Goal: Task Accomplishment & Management: Complete application form

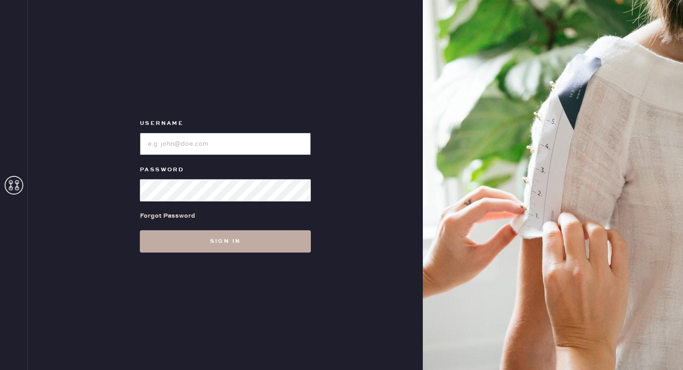
type input "reformationflatiron"
click at [215, 247] on button "Sign in" at bounding box center [225, 242] width 171 height 22
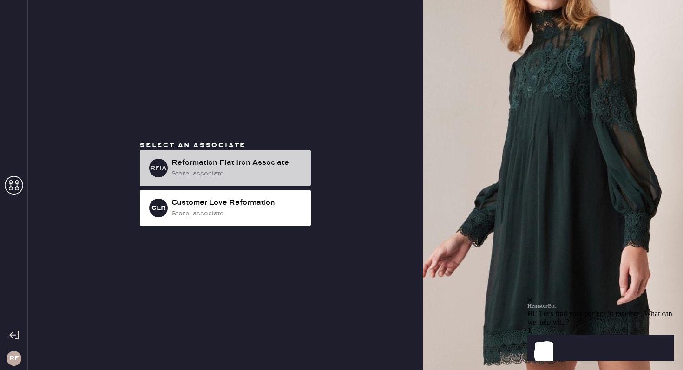
click at [185, 165] on div "Reformation Flat Iron Associate" at bounding box center [238, 163] width 132 height 11
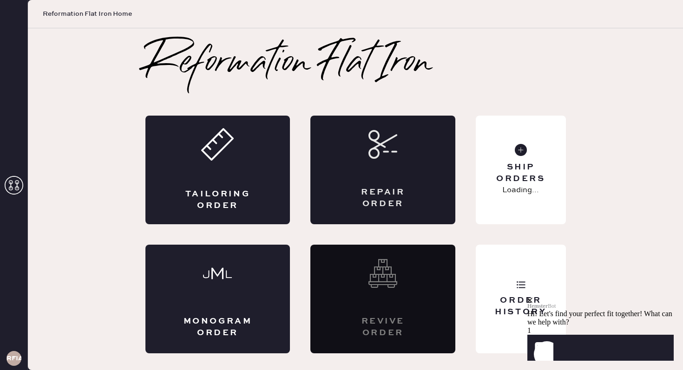
click at [395, 155] on icon at bounding box center [383, 144] width 29 height 29
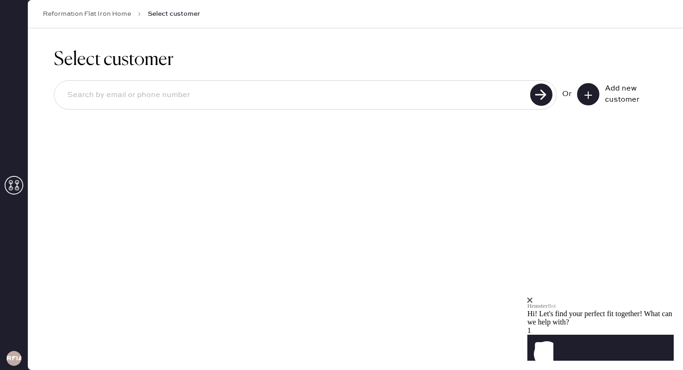
click at [581, 98] on button at bounding box center [588, 94] width 22 height 22
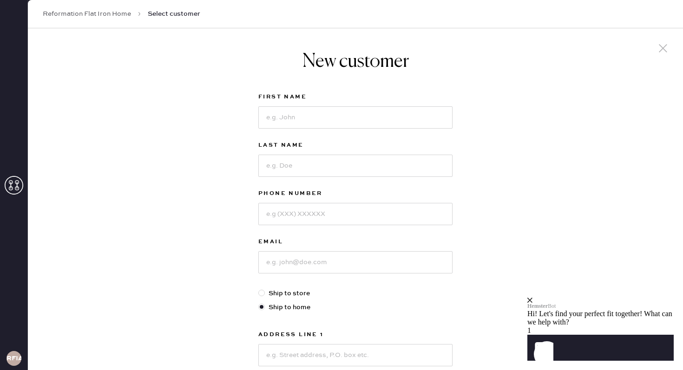
click at [662, 298] on div "Hemster Bot Hi! Let's find your perfect fit together! What can we help with?" at bounding box center [601, 312] width 146 height 29
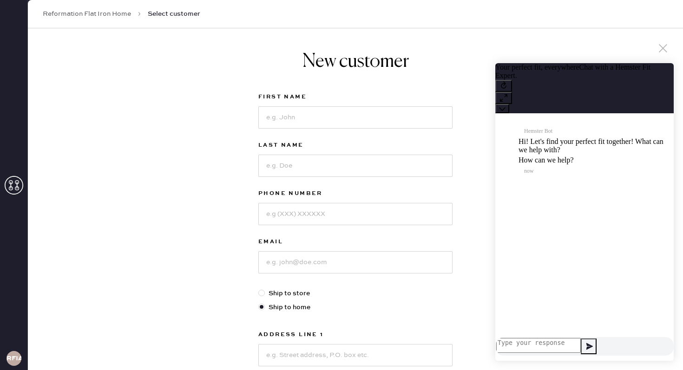
scroll to position [0, 0]
click at [661, 53] on icon at bounding box center [663, 48] width 14 height 14
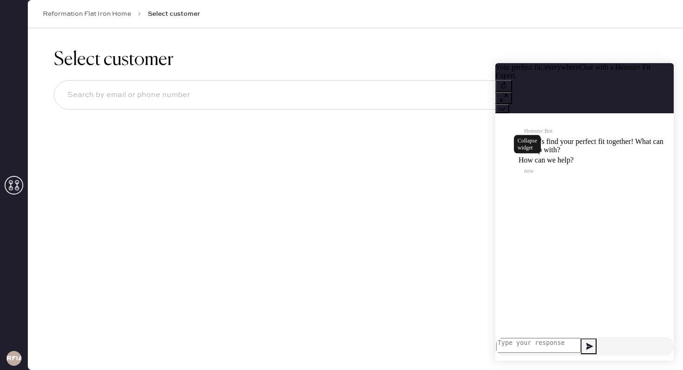
click at [506, 106] on icon at bounding box center [502, 109] width 7 height 7
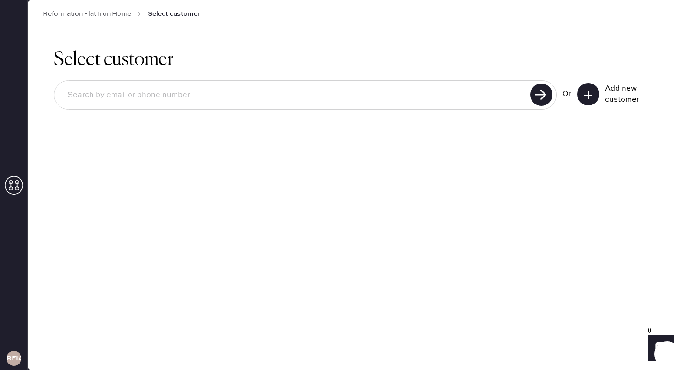
click at [572, 91] on div "Or Add new customer" at bounding box center [609, 94] width 95 height 22
click at [581, 96] on button at bounding box center [588, 94] width 22 height 22
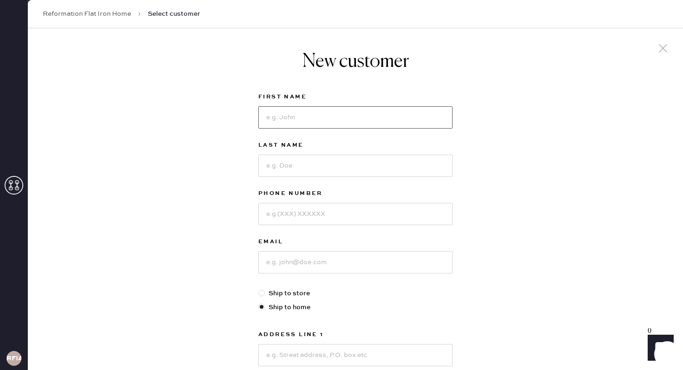
click at [304, 116] on input at bounding box center [355, 117] width 194 height 22
type input "Claire"
click at [304, 159] on input at bounding box center [355, 166] width 194 height 22
type input "McCormack"
click at [295, 210] on input at bounding box center [355, 214] width 194 height 22
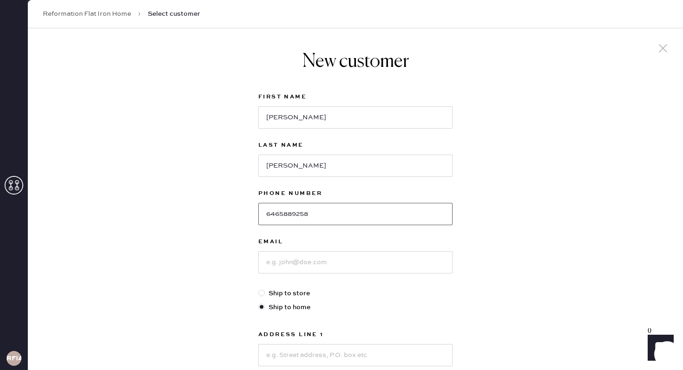
type input "6465889258"
click at [297, 264] on input at bounding box center [355, 262] width 194 height 22
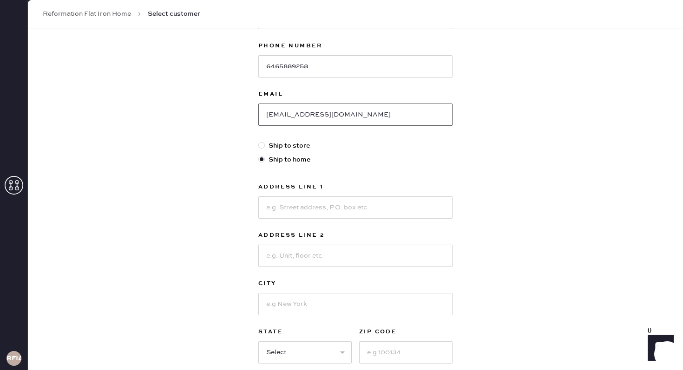
scroll to position [149, 0]
type input "cmccormack@colgate.edu"
click at [308, 209] on input at bounding box center [355, 206] width 194 height 22
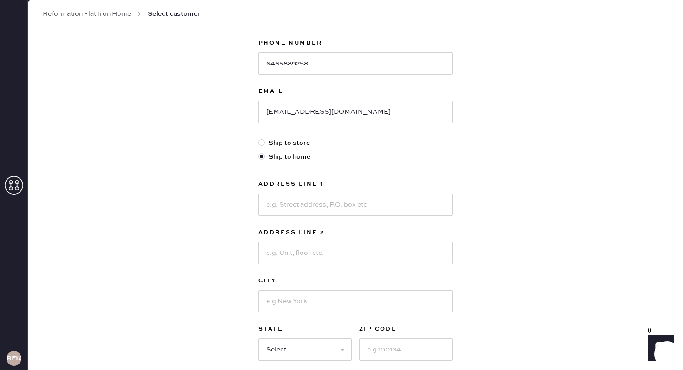
click at [281, 143] on label "Ship to store" at bounding box center [355, 143] width 194 height 10
click at [259, 139] on input "Ship to store" at bounding box center [258, 138] width 0 height 0
radio input "true"
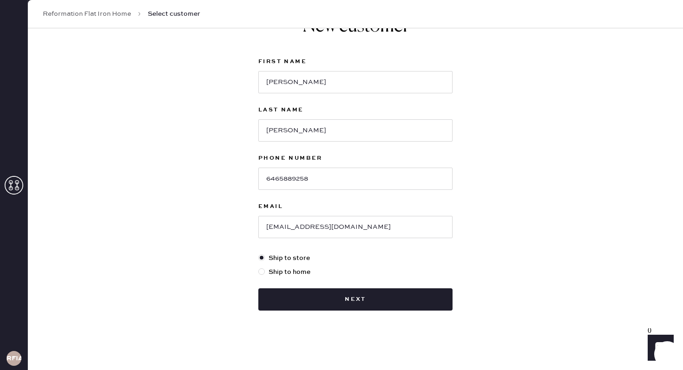
scroll to position [35, 0]
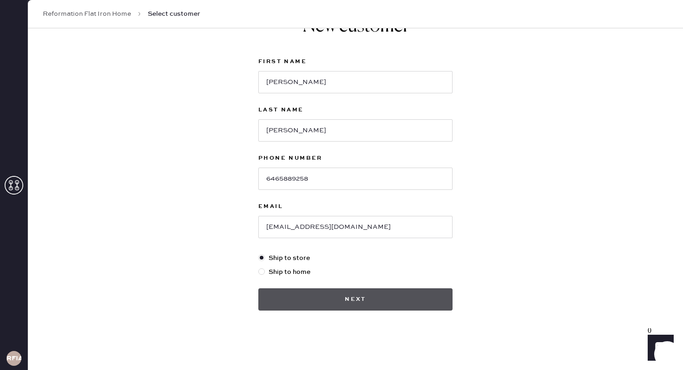
click at [355, 302] on button "Next" at bounding box center [355, 300] width 194 height 22
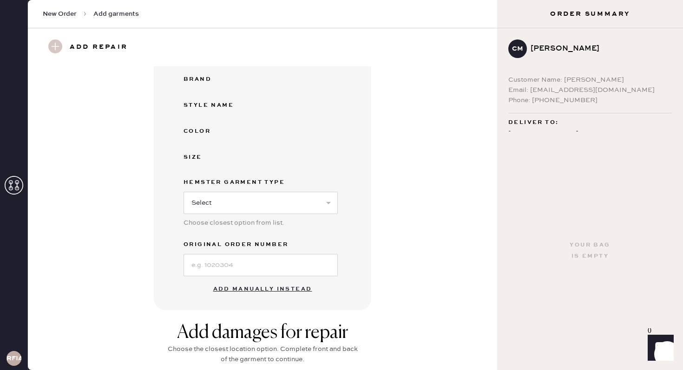
click at [245, 291] on button "Add manually instead" at bounding box center [263, 289] width 110 height 19
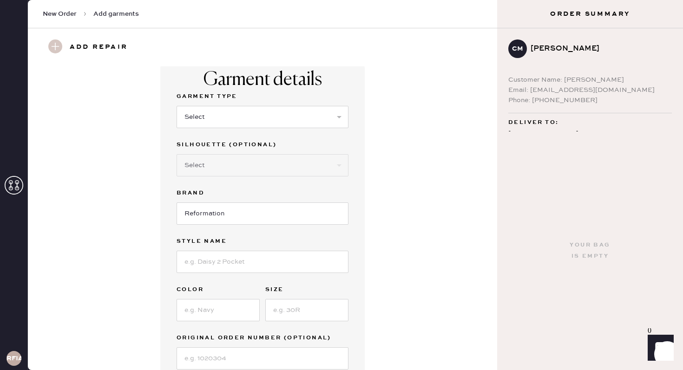
scroll to position [1, 0]
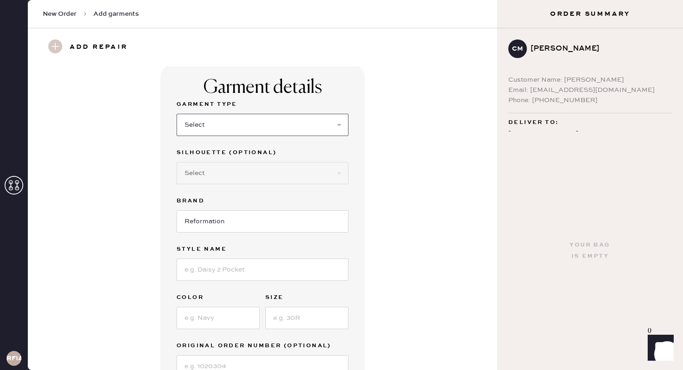
click at [280, 118] on select "Select Basic Skirt Jeans Leggings Pants Shorts Basic Sleeved Dress Basic Sleeve…" at bounding box center [263, 125] width 172 height 22
click at [177, 114] on select "Select Basic Skirt Jeans Leggings Pants Shorts Basic Sleeved Dress Basic Sleeve…" at bounding box center [263, 125] width 172 height 22
click at [266, 129] on select "Select Basic Skirt Jeans Leggings Pants Shorts Basic Sleeved Dress Basic Sleeve…" at bounding box center [263, 125] width 172 height 22
select select "7"
click at [177, 114] on select "Select Basic Skirt Jeans Leggings Pants Shorts Basic Sleeved Dress Basic Sleeve…" at bounding box center [263, 125] width 172 height 22
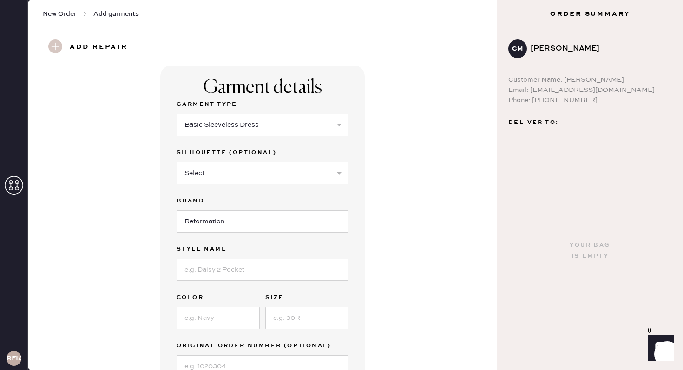
click at [245, 167] on select "Select Maxi Dress Midi Dress Mini Dress Other" at bounding box center [263, 173] width 172 height 22
select select "32"
click at [177, 162] on select "Select Maxi Dress Midi Dress Mini Dress Other" at bounding box center [263, 173] width 172 height 22
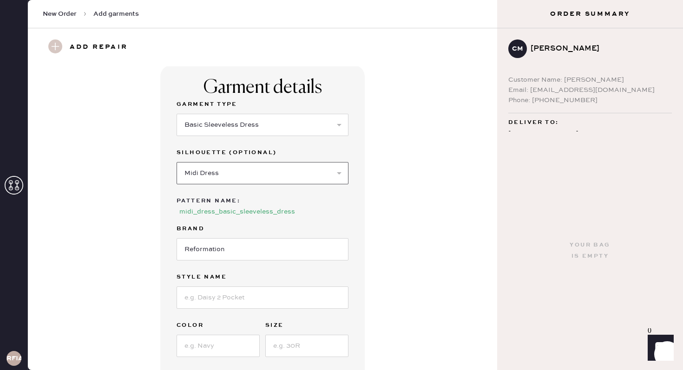
scroll to position [14, 0]
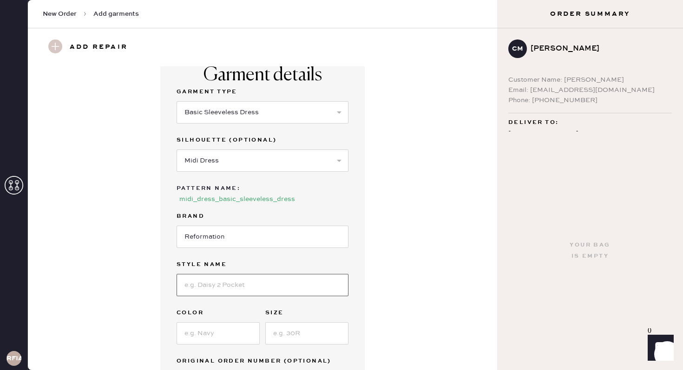
click at [213, 278] on input at bounding box center [263, 285] width 172 height 22
type input "Briony Dress"
click at [199, 335] on input at bounding box center [218, 334] width 83 height 22
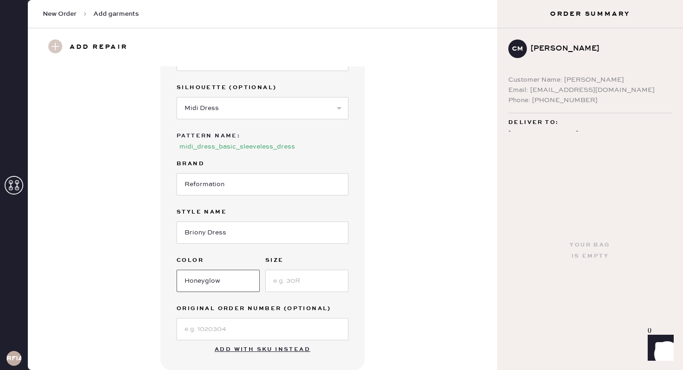
scroll to position [69, 0]
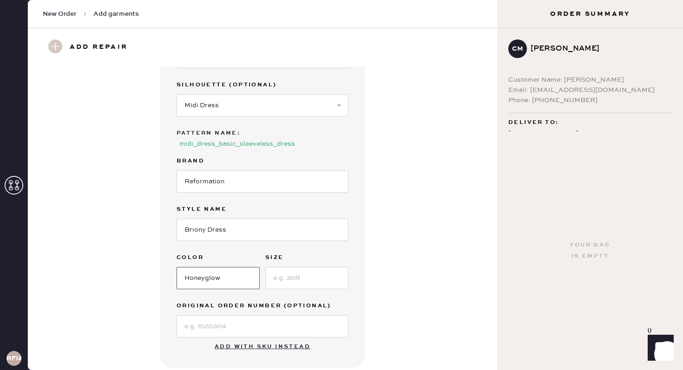
type input "Honeyglow"
click at [291, 274] on input at bounding box center [306, 278] width 83 height 22
type input "8"
click at [386, 249] on div "Garment details Garment Type Select Basic Skirt Jeans Leggings Pants Shorts Bas…" at bounding box center [263, 182] width 436 height 371
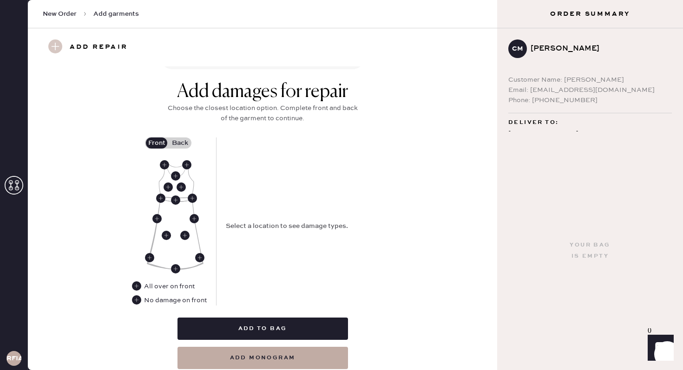
scroll to position [370, 0]
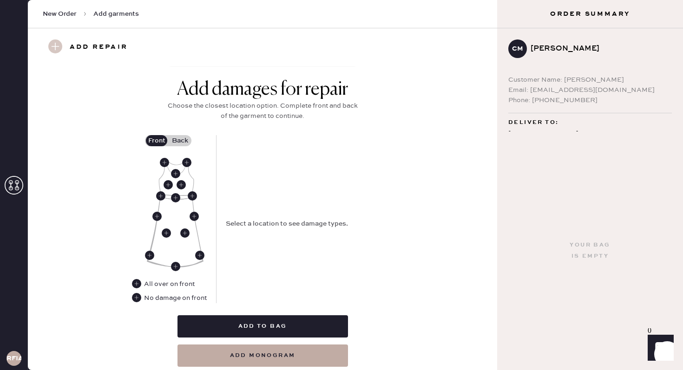
click at [187, 139] on label "Back" at bounding box center [179, 140] width 23 height 11
click at [180, 141] on input "Back" at bounding box center [180, 141] width 0 height 0
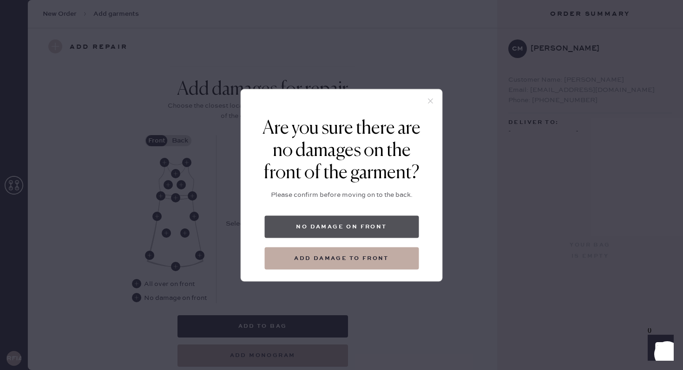
click at [343, 224] on button "No damage on front" at bounding box center [341, 227] width 154 height 22
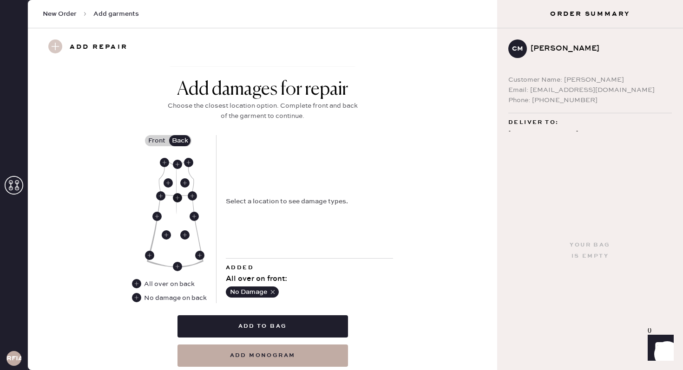
click at [181, 197] on use at bounding box center [177, 197] width 9 height 9
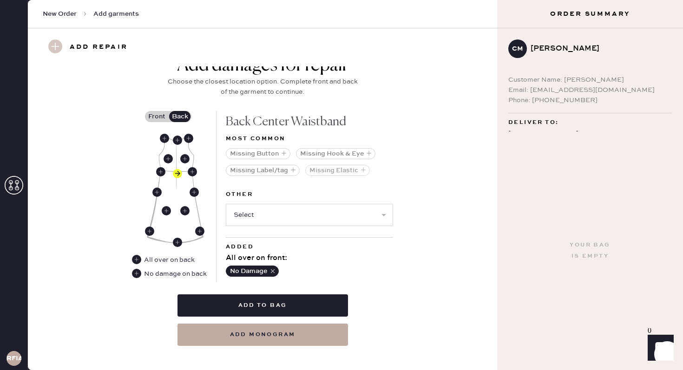
scroll to position [395, 0]
click at [284, 206] on select "Select Broken / Ripped Hem Broken Beads Broken Belt Loop Broken Button Broken C…" at bounding box center [309, 215] width 167 height 22
select select "1611"
click at [226, 204] on select "Select Broken / Ripped Hem Broken Beads Broken Belt Loop Broken Button Broken C…" at bounding box center [309, 215] width 167 height 22
select select
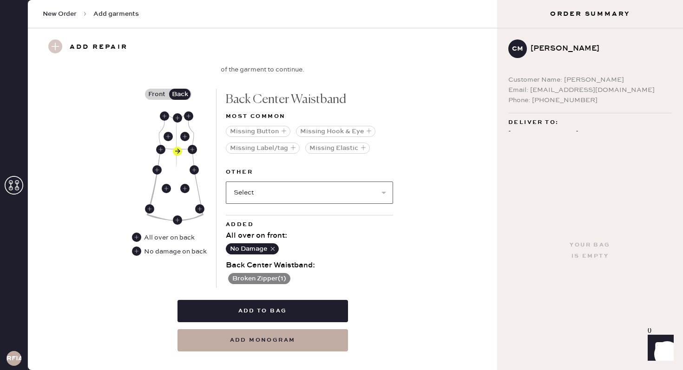
scroll to position [428, 0]
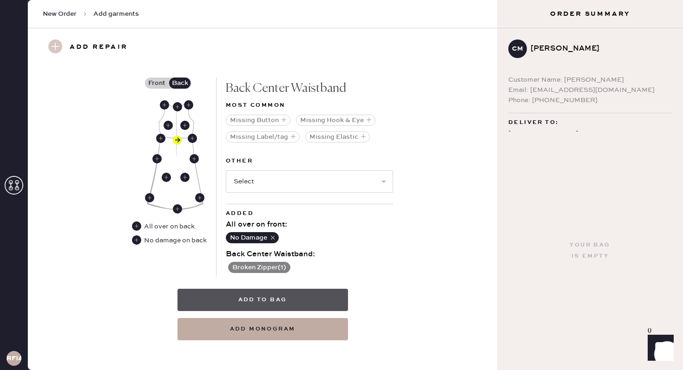
click at [297, 293] on button "Add to bag" at bounding box center [263, 300] width 171 height 22
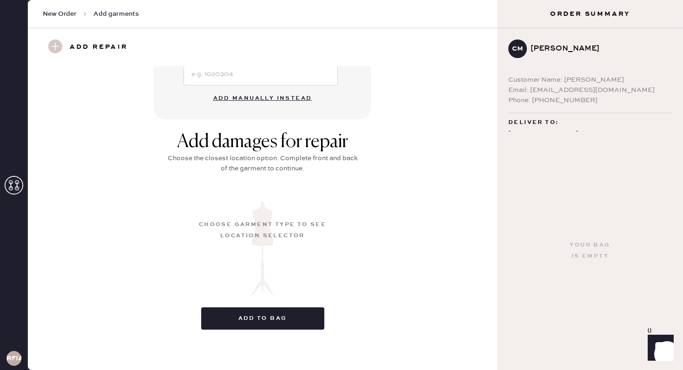
scroll to position [87, 0]
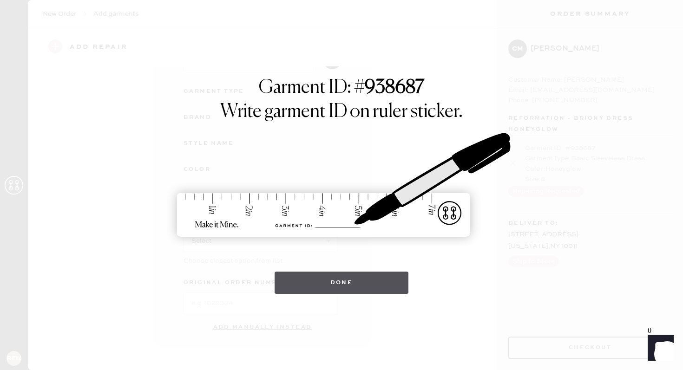
click at [351, 280] on button "Done" at bounding box center [342, 283] width 134 height 22
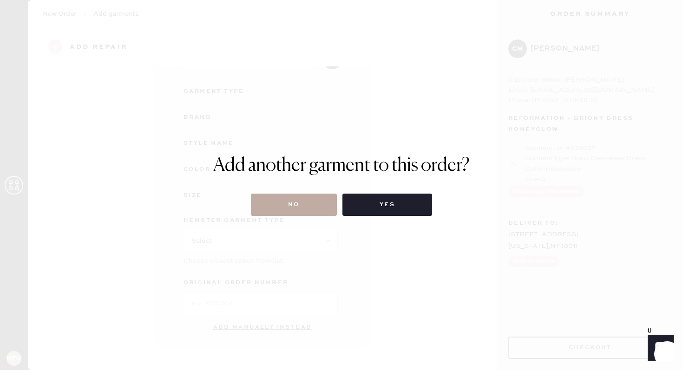
click at [311, 209] on button "No" at bounding box center [294, 205] width 86 height 22
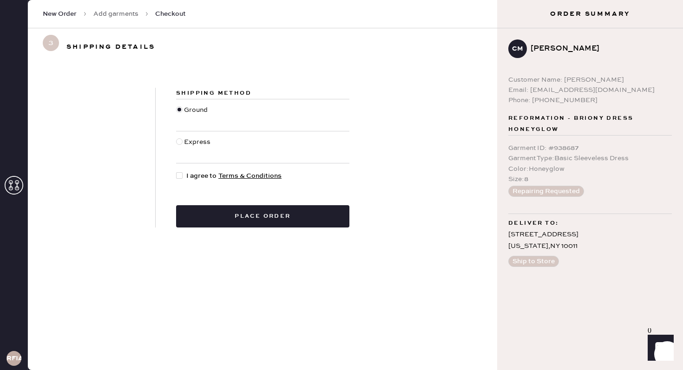
click at [183, 178] on div at bounding box center [181, 176] width 10 height 10
click at [177, 172] on input "I agree to Terms & Conditions" at bounding box center [176, 171] width 0 height 0
checkbox input "true"
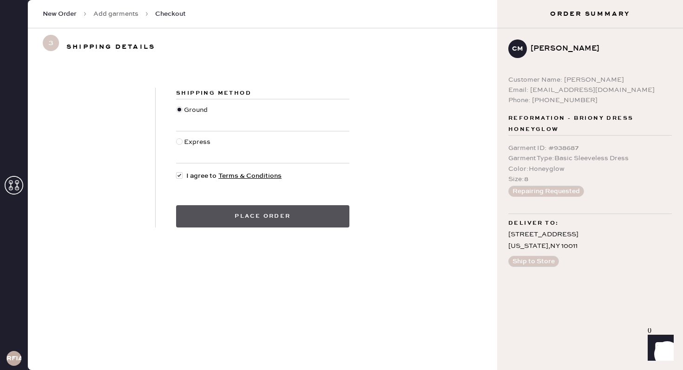
click at [245, 217] on button "Place order" at bounding box center [262, 216] width 173 height 22
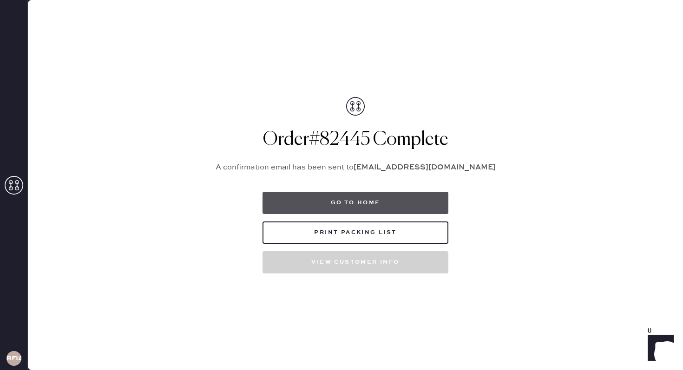
click at [380, 194] on button "Go to home" at bounding box center [356, 203] width 186 height 22
